Goal: Task Accomplishment & Management: Manage account settings

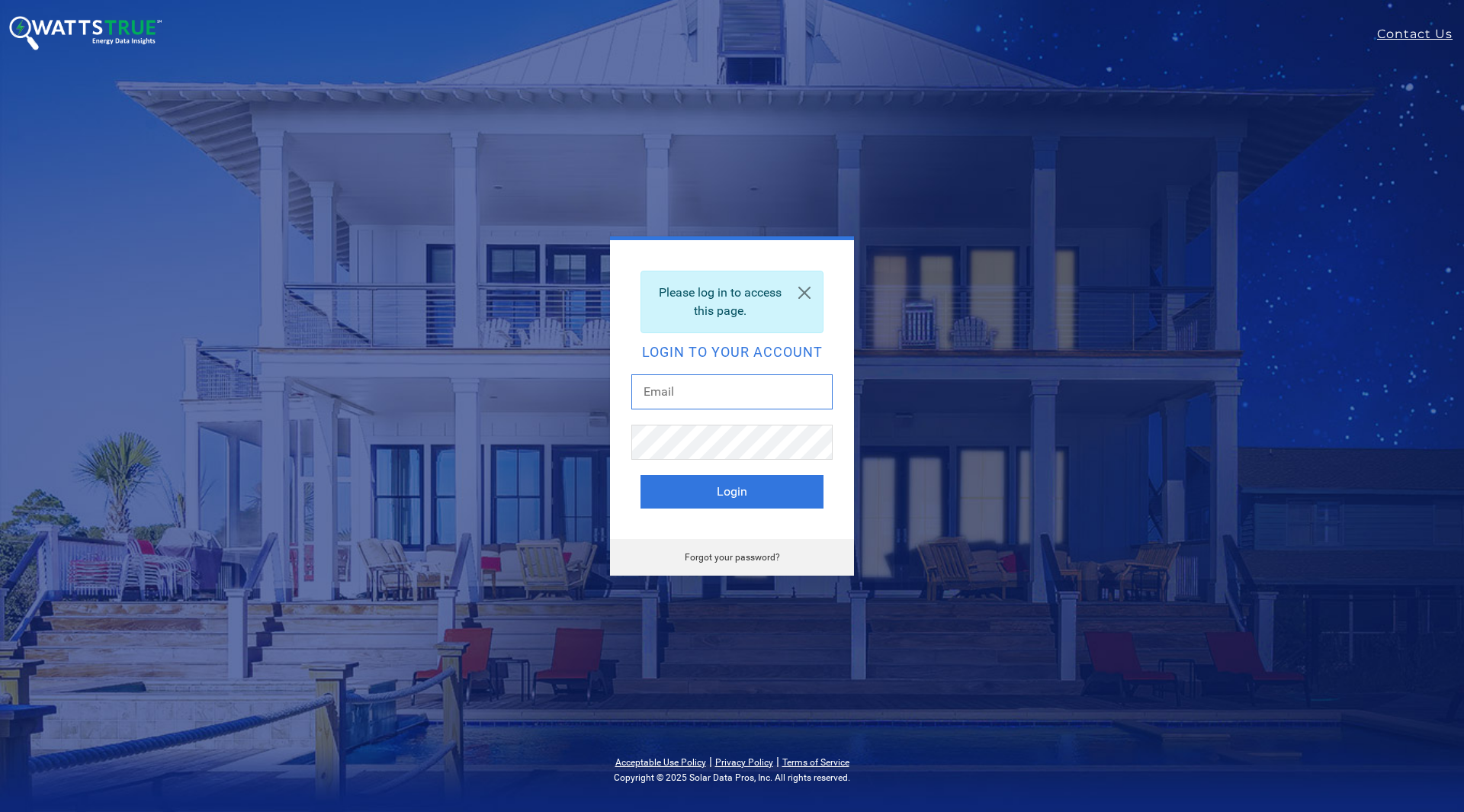
click at [700, 394] on input "text" at bounding box center [732, 392] width 201 height 35
click at [1116, 283] on div "Please log in to access this page. Login to your account Login Forgot your pass…" at bounding box center [732, 406] width 1007 height 339
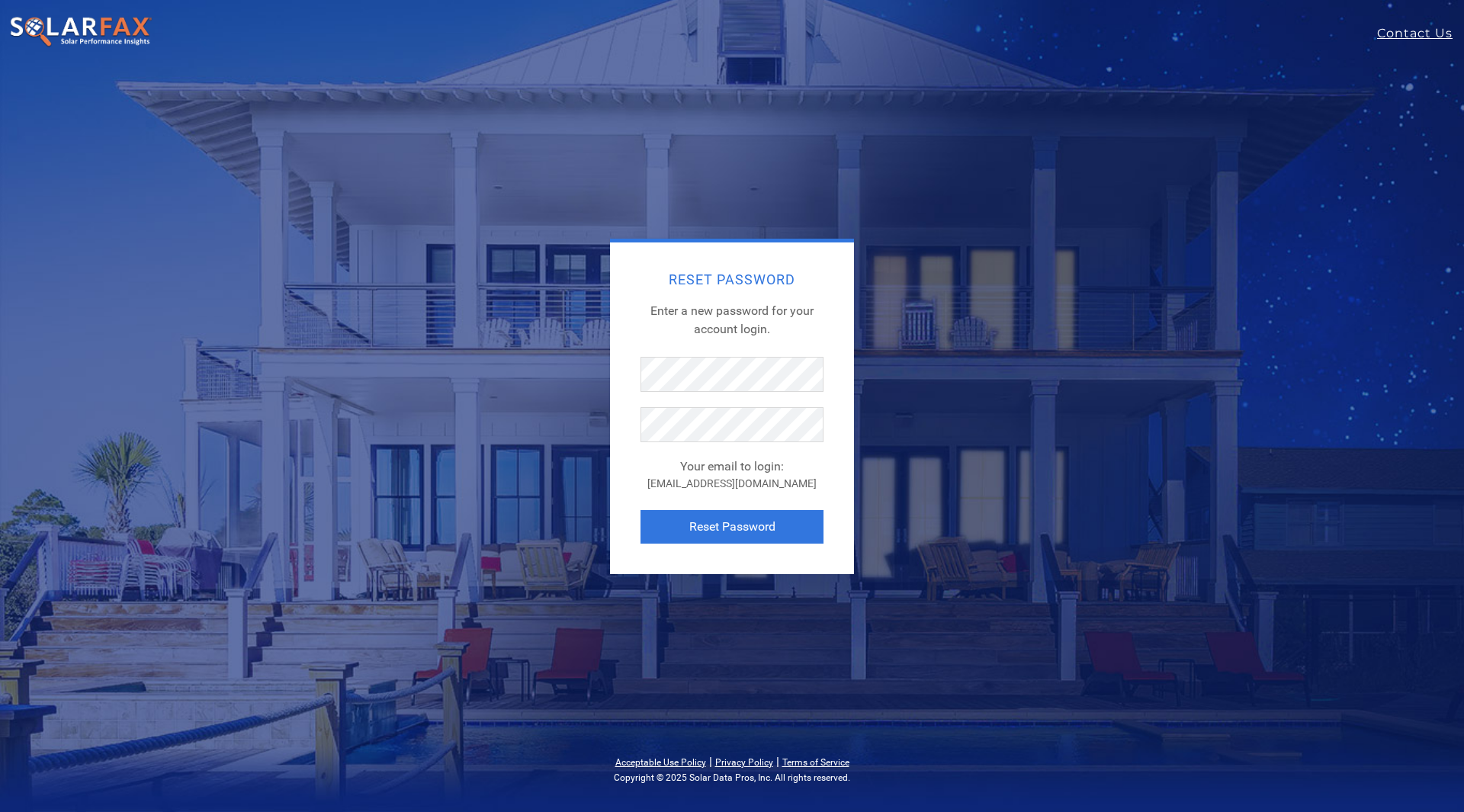
click at [840, 319] on div "Reset Password Enter a new password for your account login. Your email to login…" at bounding box center [732, 408] width 244 height 332
click at [712, 523] on button "Reset Password" at bounding box center [732, 527] width 183 height 34
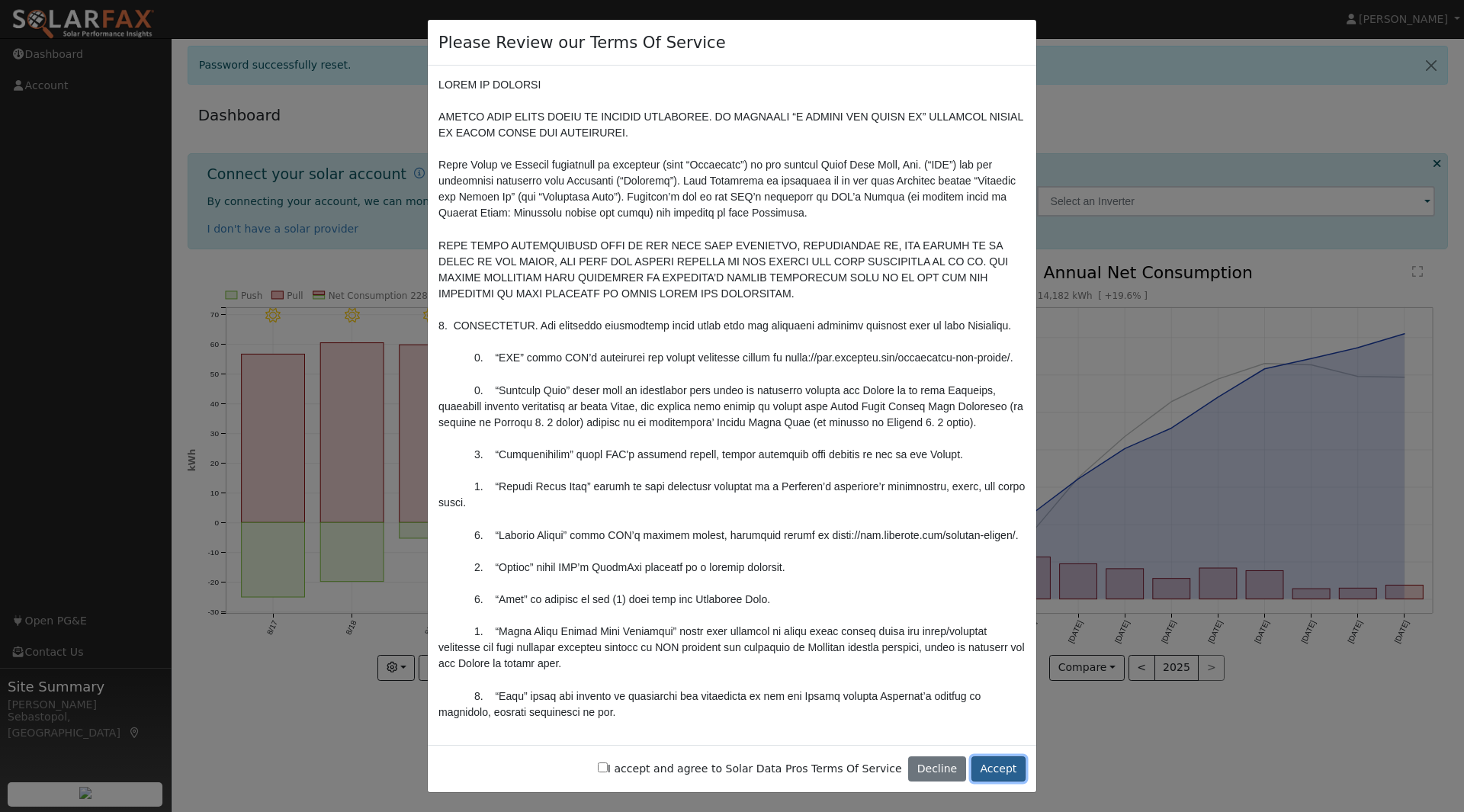
click at [992, 765] on button "Accept" at bounding box center [998, 769] width 54 height 26
click at [995, 775] on button "Accept" at bounding box center [998, 769] width 54 height 26
click at [608, 769] on input "I accept and agree to Solar Data Pros Terms Of Service" at bounding box center [602, 767] width 10 height 10
checkbox input "true"
click at [1018, 764] on button "Accept" at bounding box center [998, 769] width 54 height 26
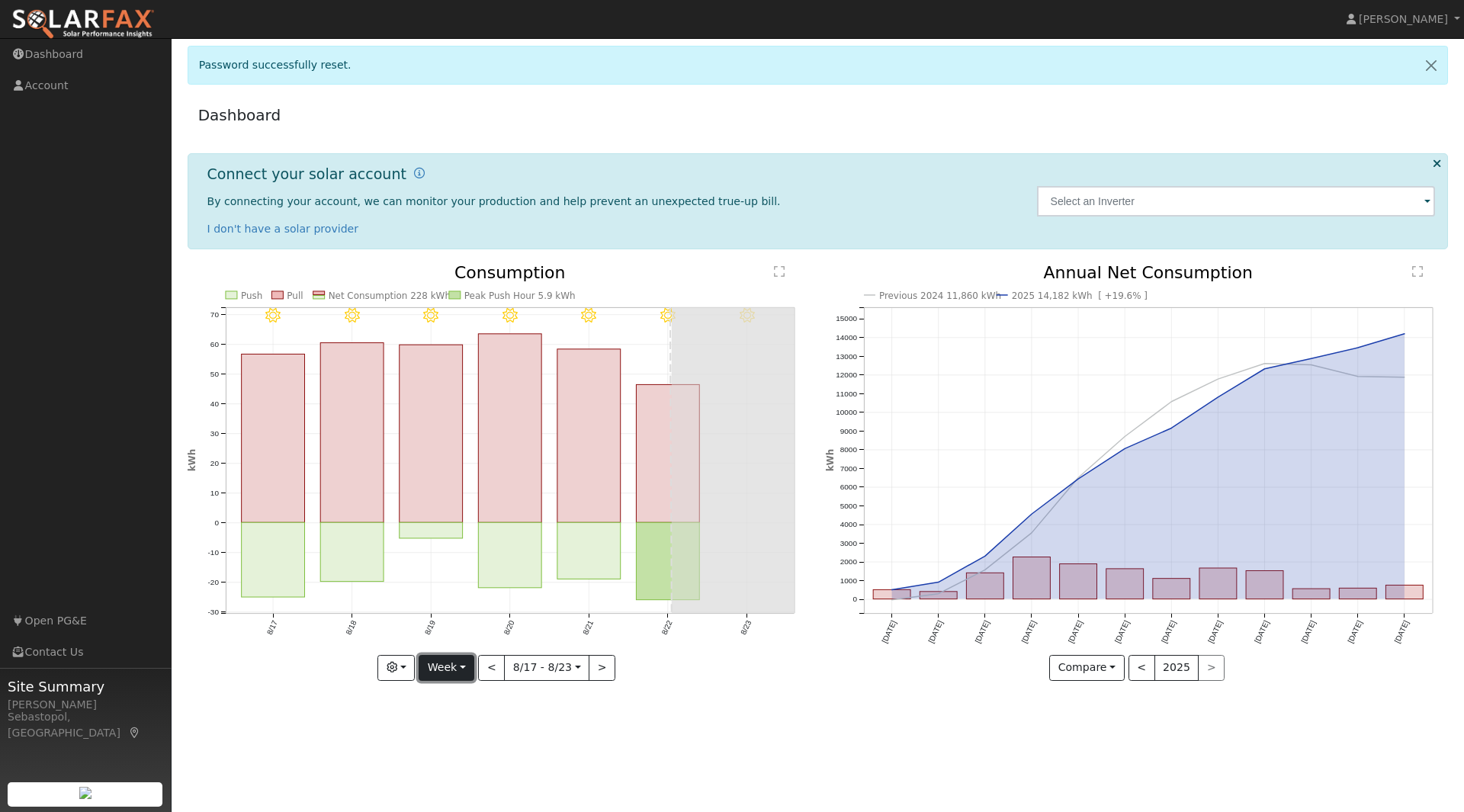
click at [460, 672] on button "Week" at bounding box center [446, 668] width 56 height 26
click at [453, 700] on link "Day" at bounding box center [473, 700] width 106 height 21
type input "2025-08-23"
